Goal: Browse casually

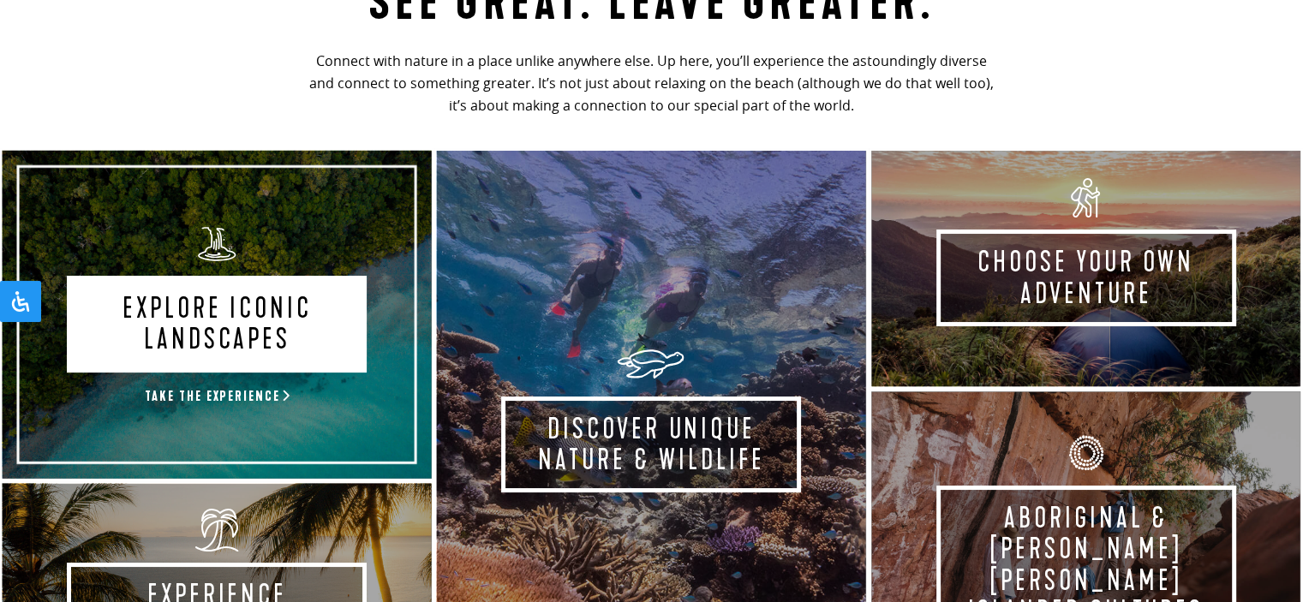
scroll to position [857, 0]
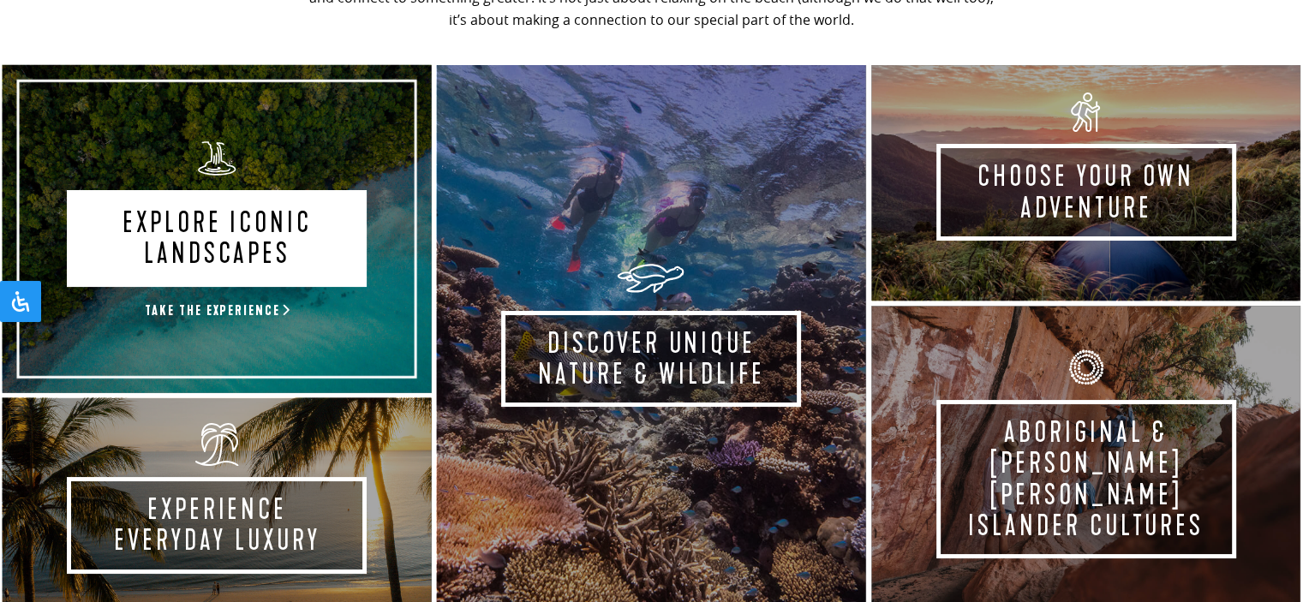
click at [261, 267] on link "Explore Iconic Landscapes Take the experience" at bounding box center [217, 229] width 434 height 333
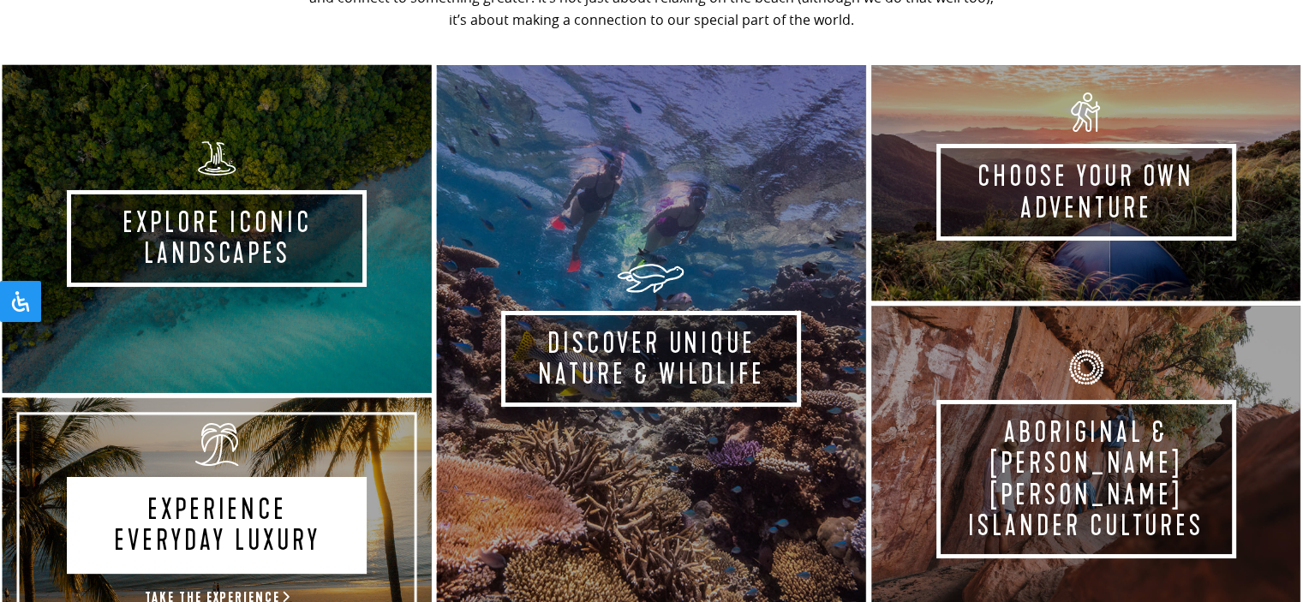
click at [194, 532] on link "Experience Everyday Luxury Take the experience" at bounding box center [217, 516] width 434 height 241
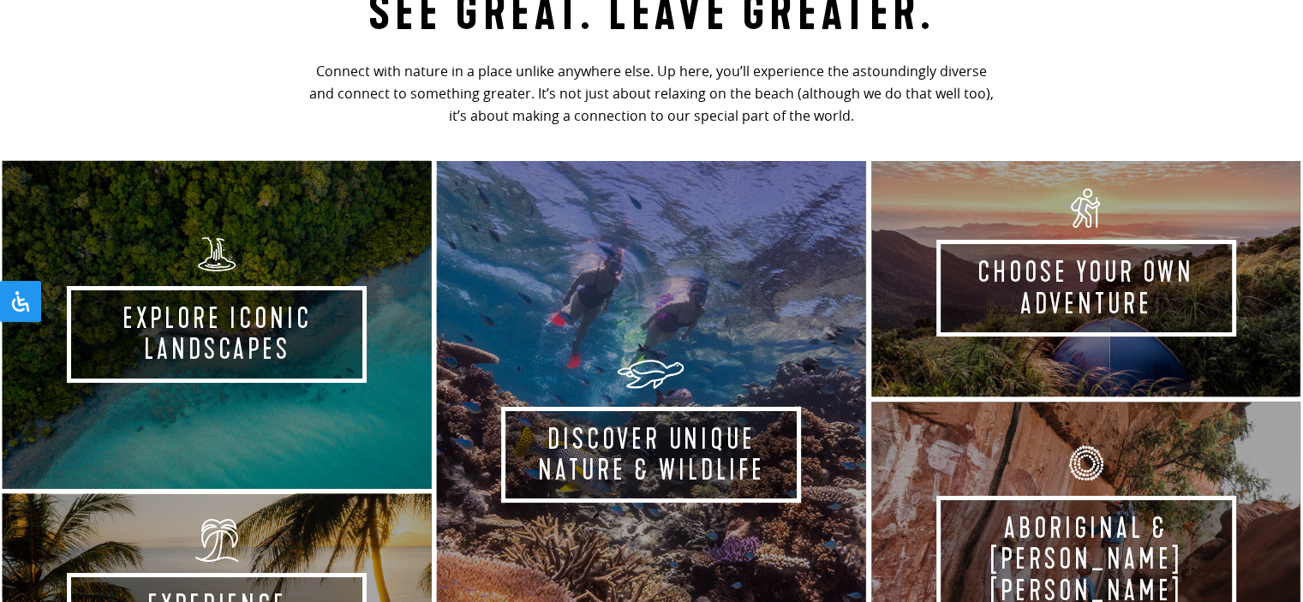
scroll to position [600, 0]
